Goal: Task Accomplishment & Management: Manage account settings

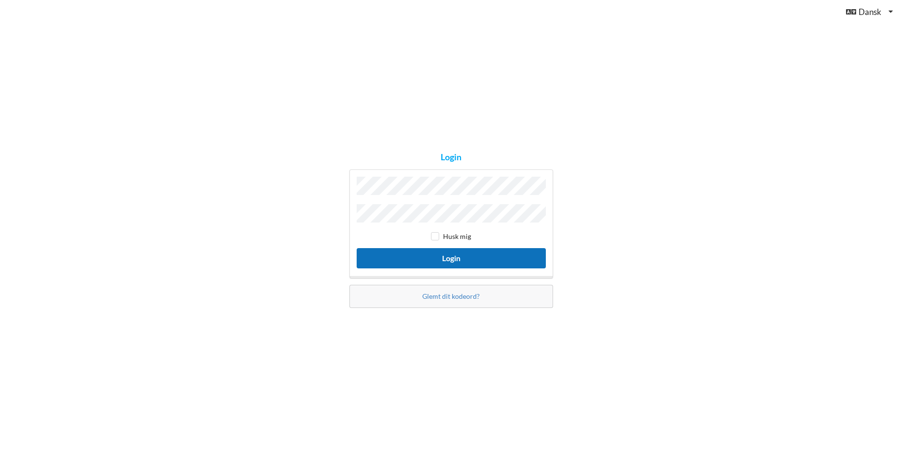
click at [447, 253] on button "Login" at bounding box center [451, 258] width 189 height 20
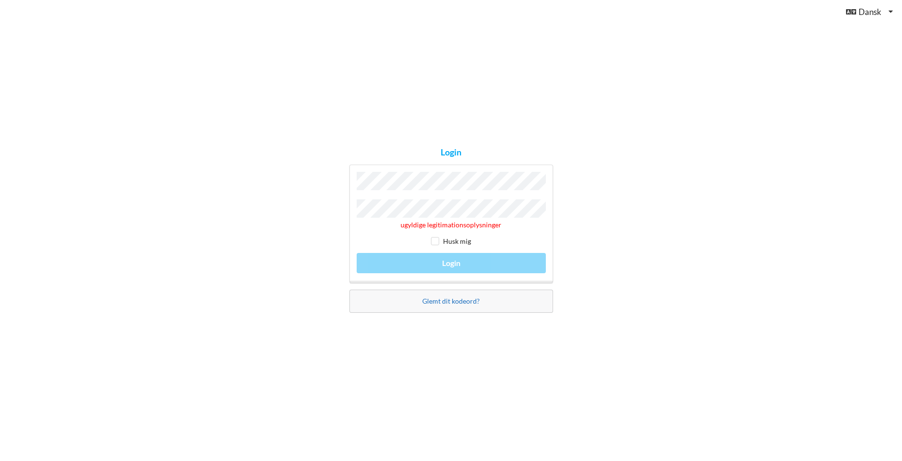
click at [435, 299] on link "Glemt dit kodeord?" at bounding box center [450, 301] width 57 height 8
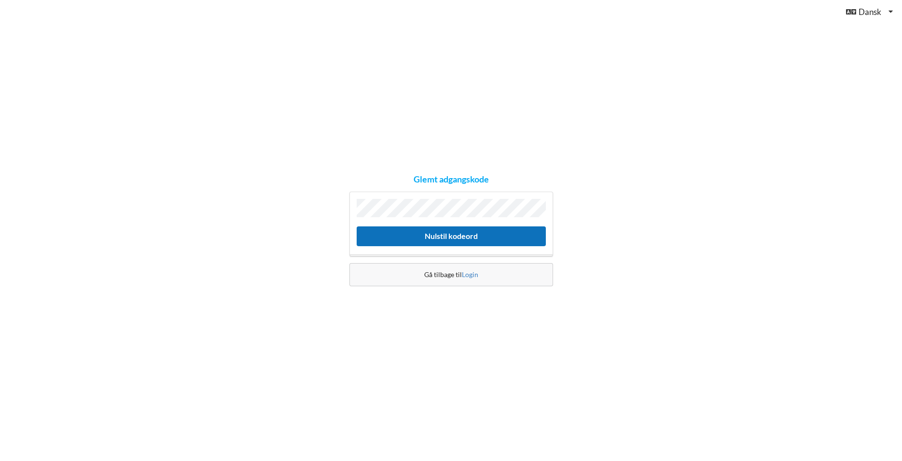
click at [425, 239] on button "Nulstil kodeord" at bounding box center [451, 236] width 189 height 20
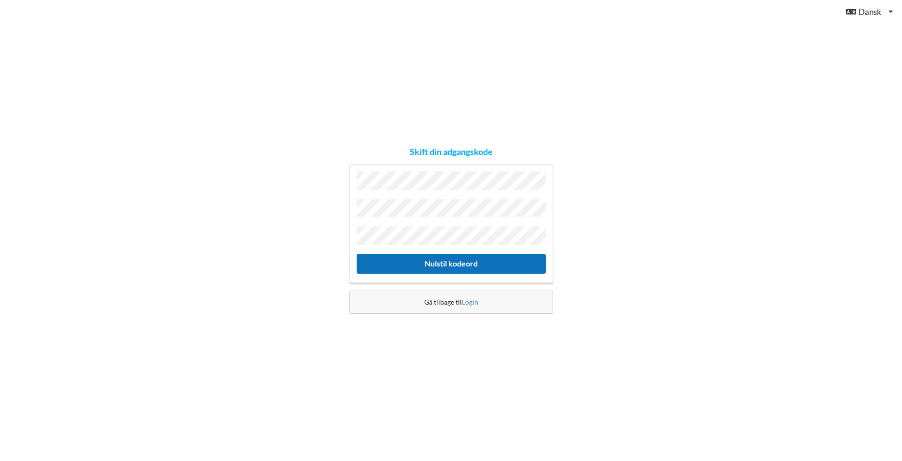
click at [437, 258] on button "Nulstil kodeord" at bounding box center [451, 264] width 189 height 20
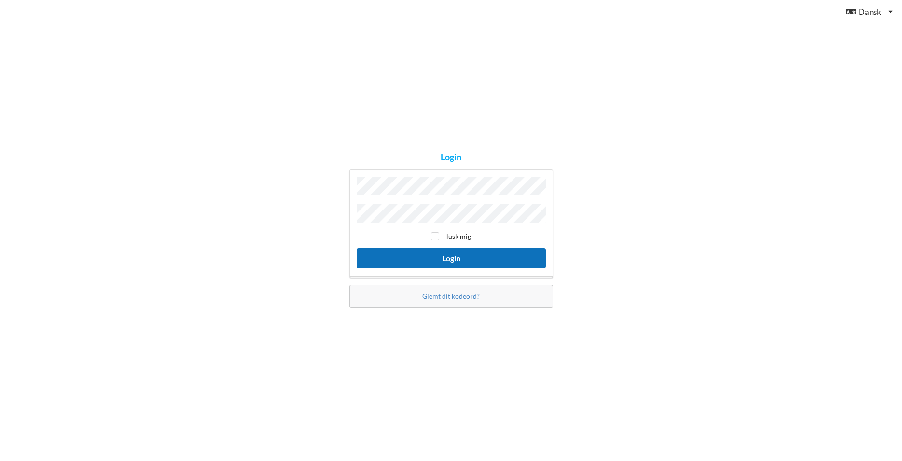
click at [443, 257] on button "Login" at bounding box center [451, 258] width 189 height 20
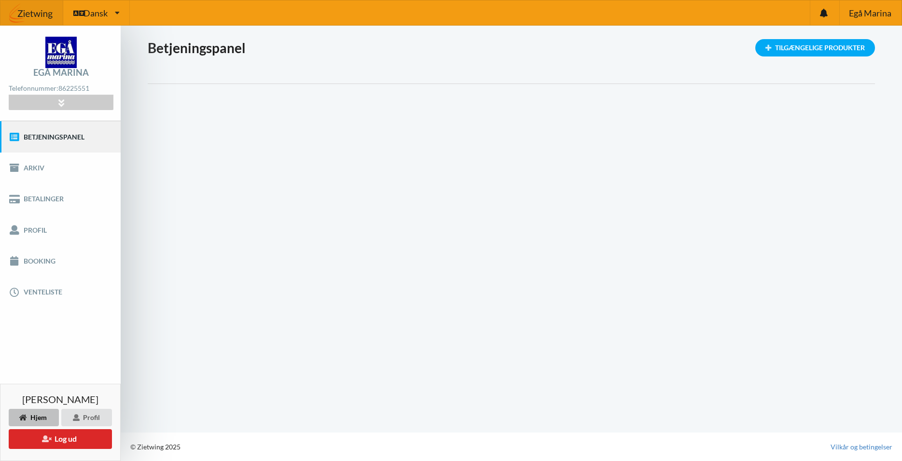
click at [402, 185] on div "Indlæser... Tilgængelige Produkter Betjeningspanel" at bounding box center [512, 229] width 782 height 407
click at [56, 162] on link "Arkiv" at bounding box center [60, 168] width 121 height 31
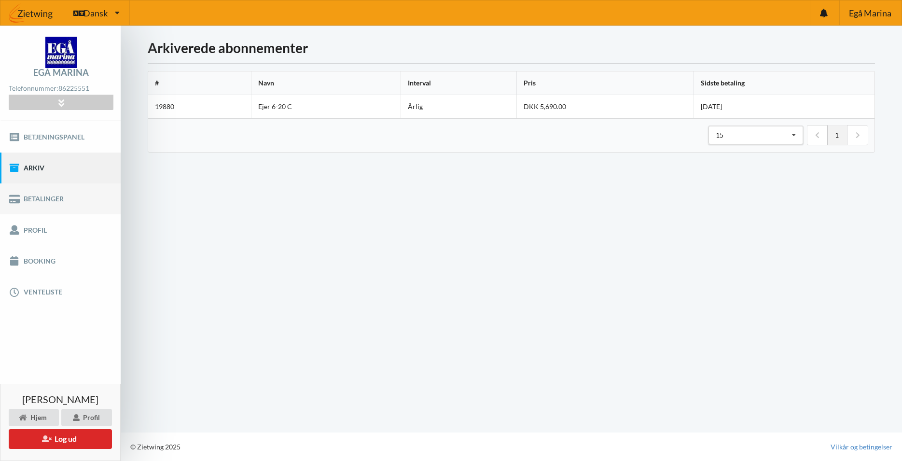
click at [52, 194] on link "Betalinger" at bounding box center [60, 198] width 121 height 31
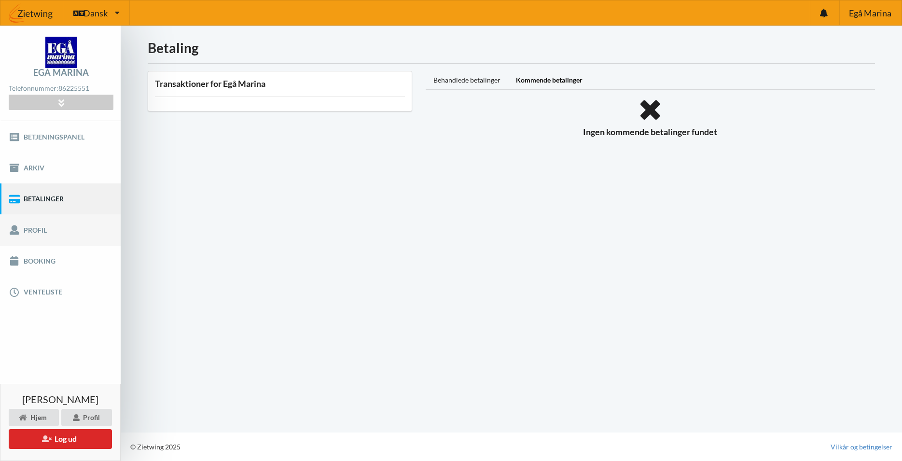
click at [43, 225] on link "Profil" at bounding box center [60, 229] width 121 height 31
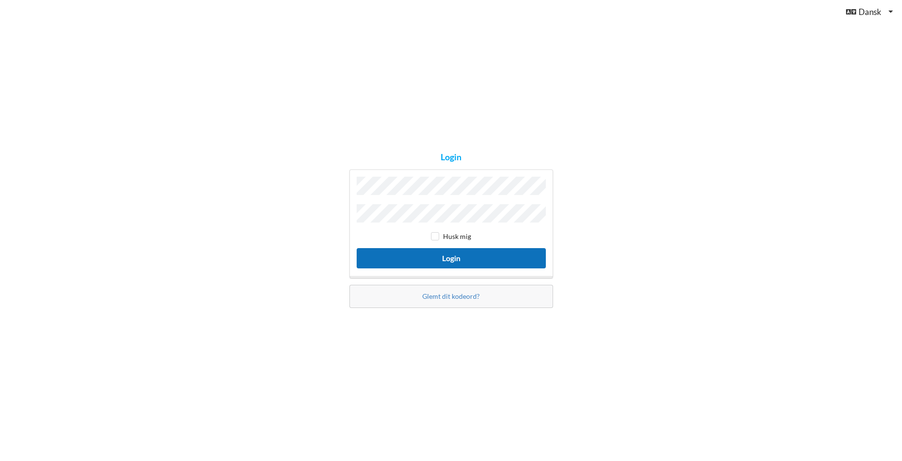
click at [445, 251] on button "Login" at bounding box center [451, 258] width 189 height 20
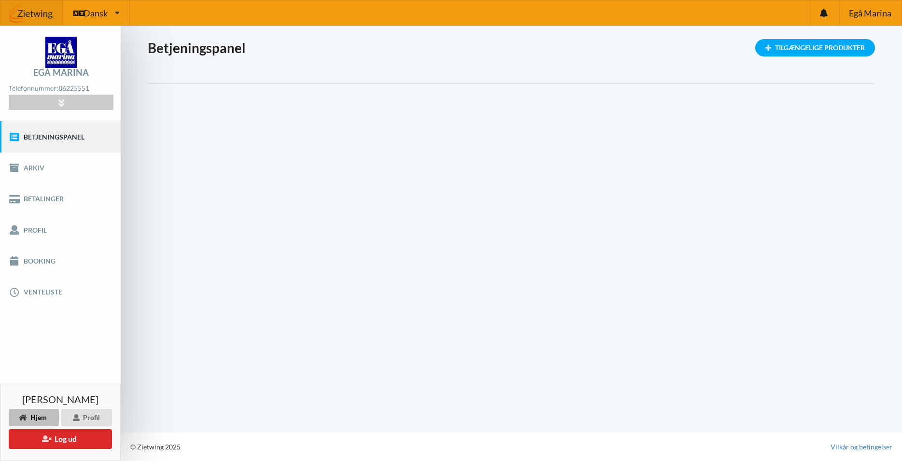
click at [451, 253] on div "Indlæser... Tilgængelige Produkter Betjeningspanel" at bounding box center [512, 229] width 782 height 407
click at [55, 106] on div at bounding box center [61, 102] width 104 height 15
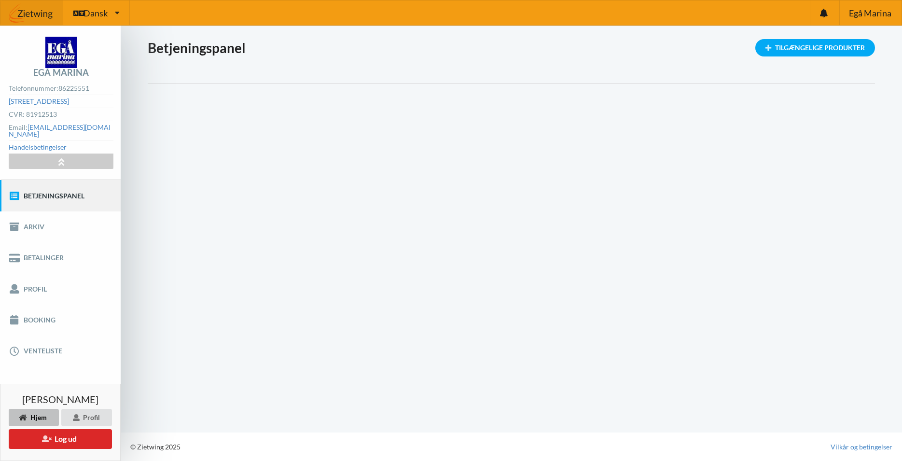
click at [90, 196] on link "Betjeningspanel" at bounding box center [60, 195] width 121 height 31
click at [31, 419] on div "Hjem" at bounding box center [34, 417] width 50 height 17
click at [85, 422] on div "Profil" at bounding box center [86, 417] width 51 height 17
